Goal: Navigation & Orientation: Find specific page/section

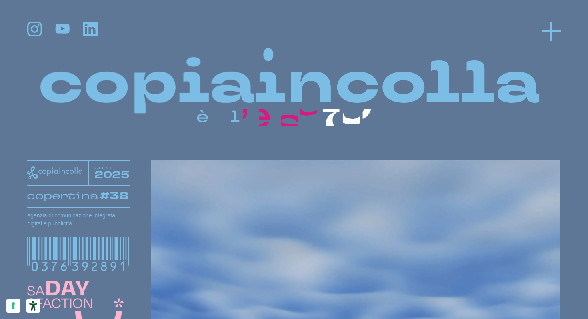
click at [541, 28] on div at bounding box center [293, 31] width 533 height 19
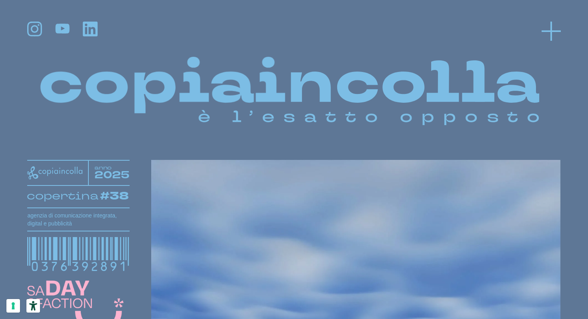
click at [548, 31] on line at bounding box center [550, 31] width 19 height 0
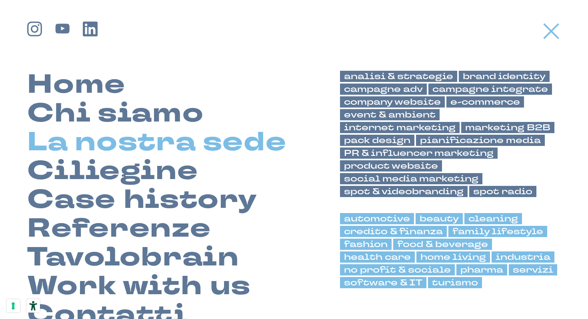
click at [169, 149] on link "La nostra sede" at bounding box center [156, 142] width 259 height 29
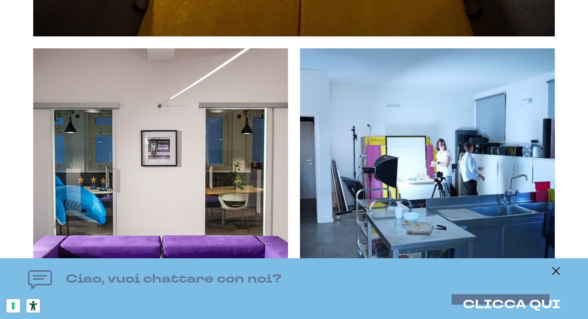
scroll to position [2464, 0]
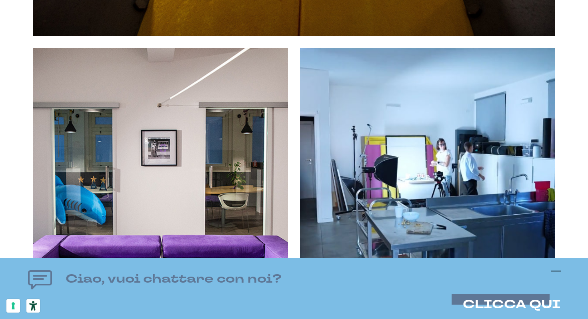
click at [556, 271] on line at bounding box center [556, 271] width 10 height 0
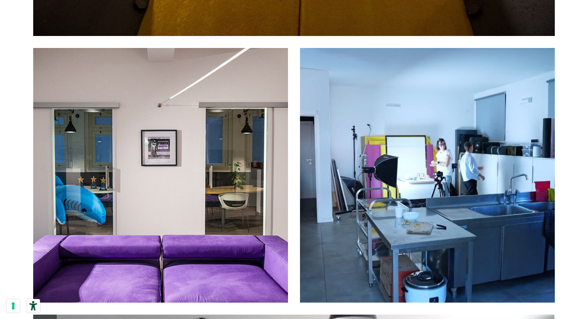
click at [478, 171] on video at bounding box center [427, 175] width 255 height 255
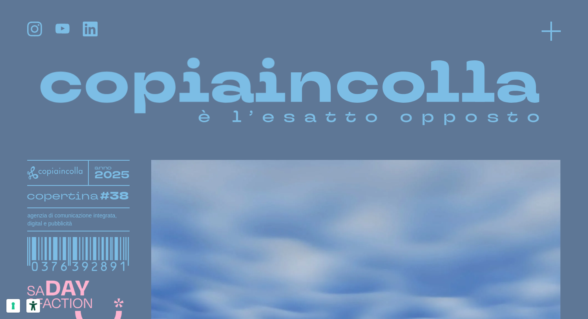
click at [548, 27] on icon at bounding box center [550, 31] width 19 height 19
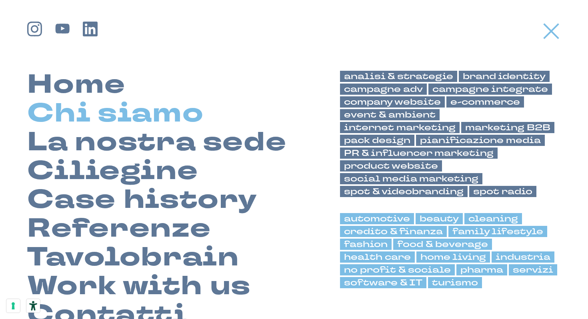
click at [150, 117] on link "Chi siamo" at bounding box center [115, 114] width 176 height 29
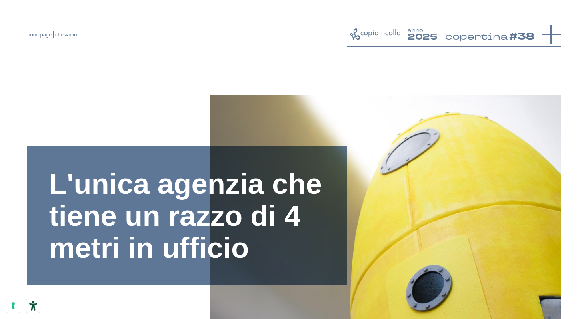
click at [557, 35] on icon at bounding box center [550, 34] width 19 height 19
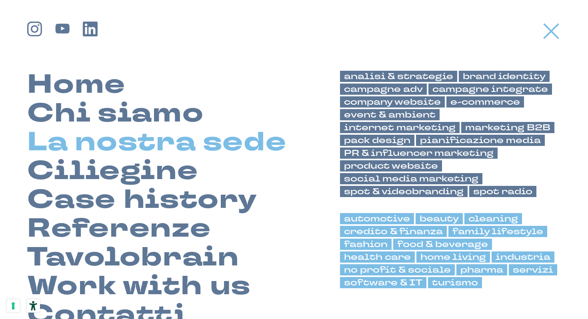
click at [154, 144] on link "La nostra sede" at bounding box center [156, 142] width 259 height 29
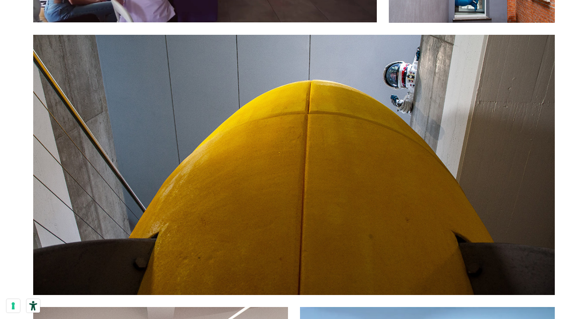
scroll to position [2205, 0]
